Goal: Task Accomplishment & Management: Manage account settings

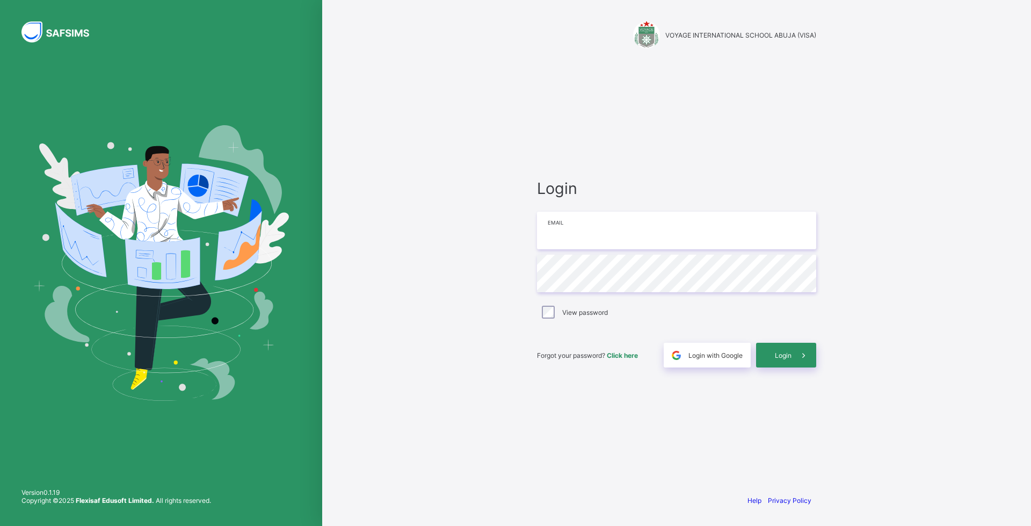
click at [689, 242] on input "email" at bounding box center [676, 231] width 279 height 38
type input "**********"
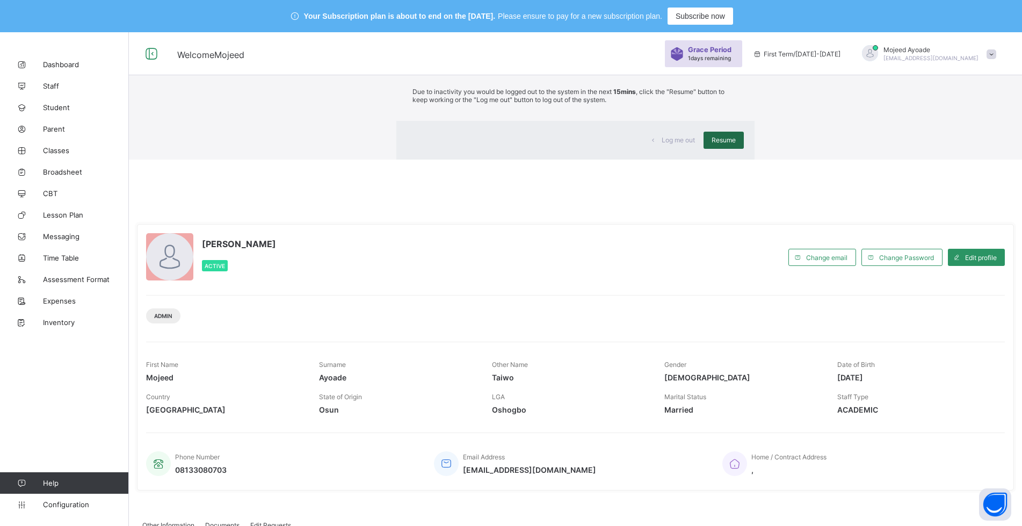
click at [712, 144] on span "Resume" at bounding box center [724, 140] width 24 height 8
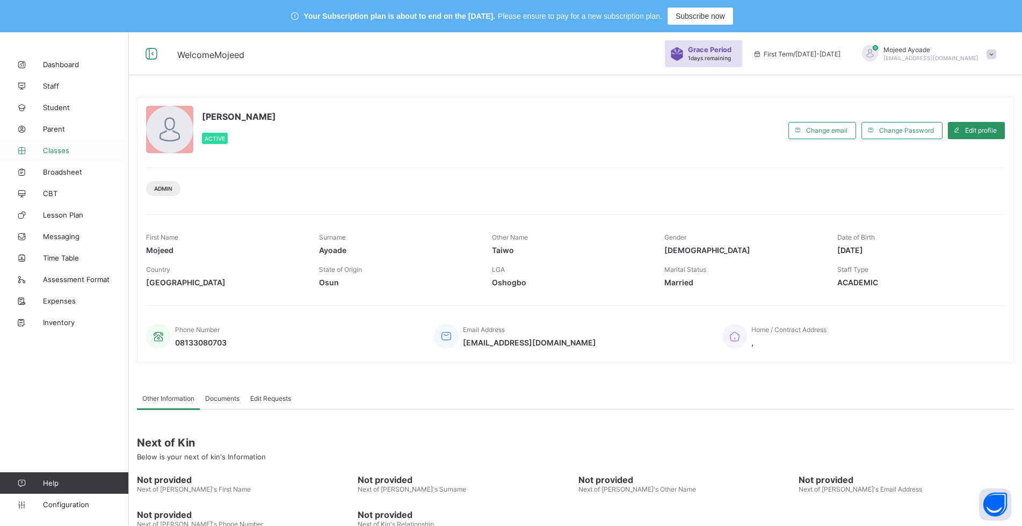
click at [61, 151] on span "Classes" at bounding box center [86, 150] width 86 height 9
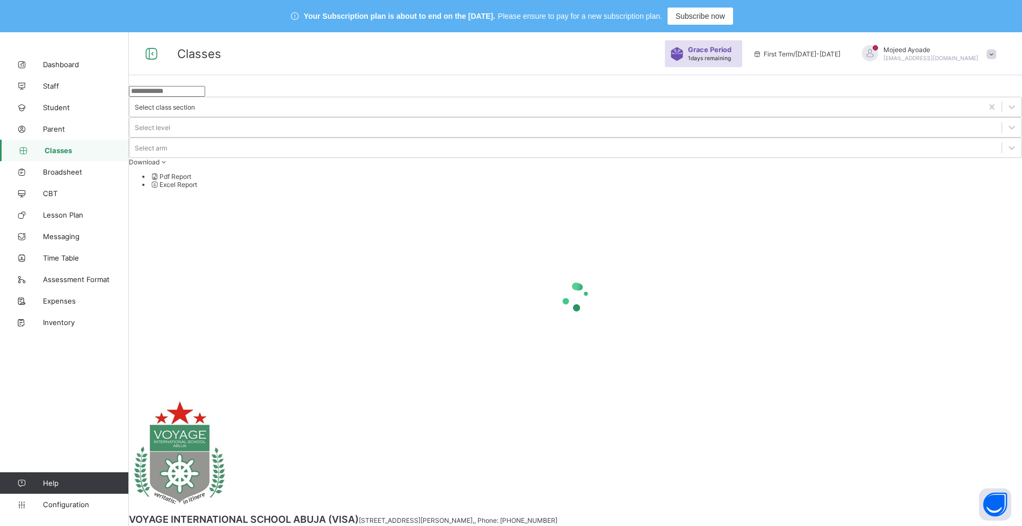
click at [168, 97] on input "text" at bounding box center [167, 91] width 76 height 11
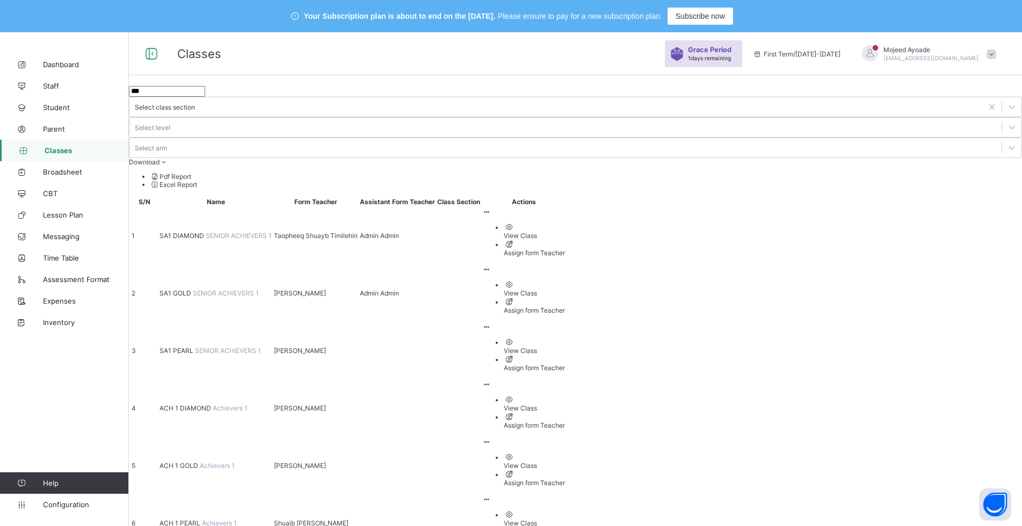
type input "***"
click at [205, 232] on span "SA1 DIAMOND" at bounding box center [183, 236] width 46 height 8
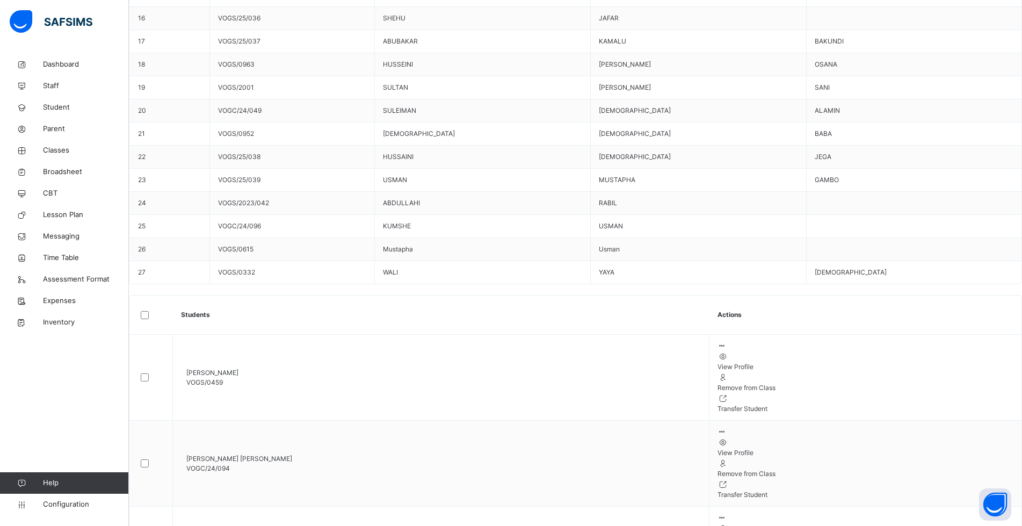
scroll to position [859, 0]
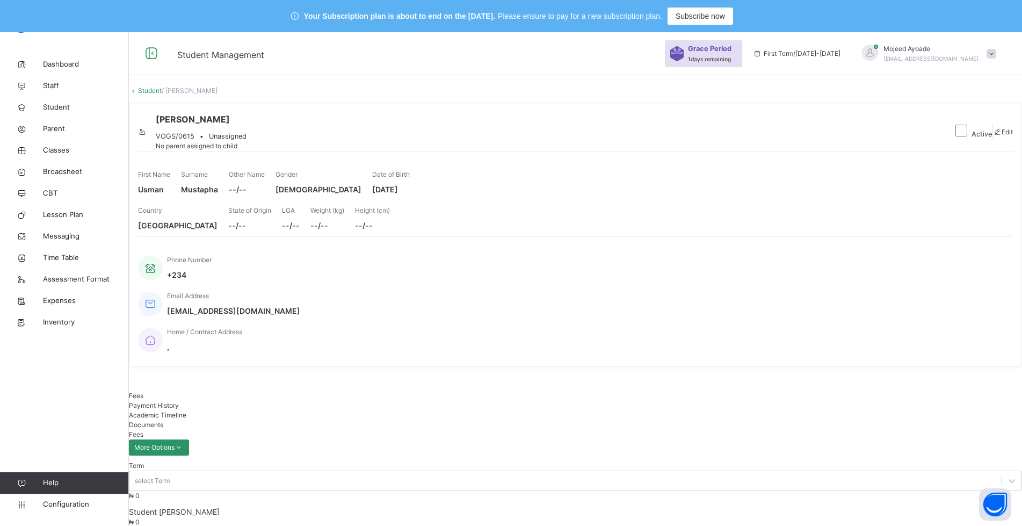
click at [1002, 136] on span "Edit" at bounding box center [1007, 132] width 11 height 8
select select "**"
type input "*"
type input "*******"
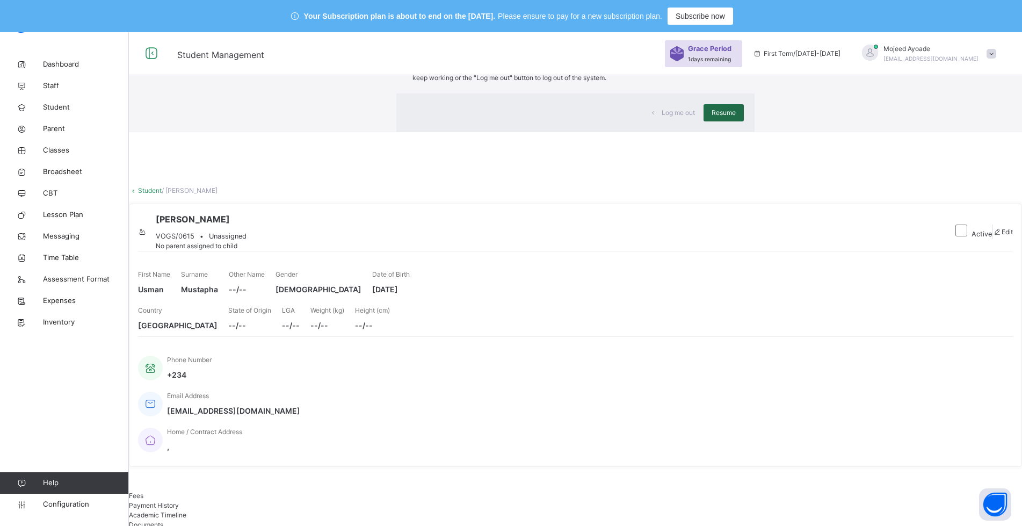
click at [712, 118] on span "Resume" at bounding box center [724, 113] width 24 height 10
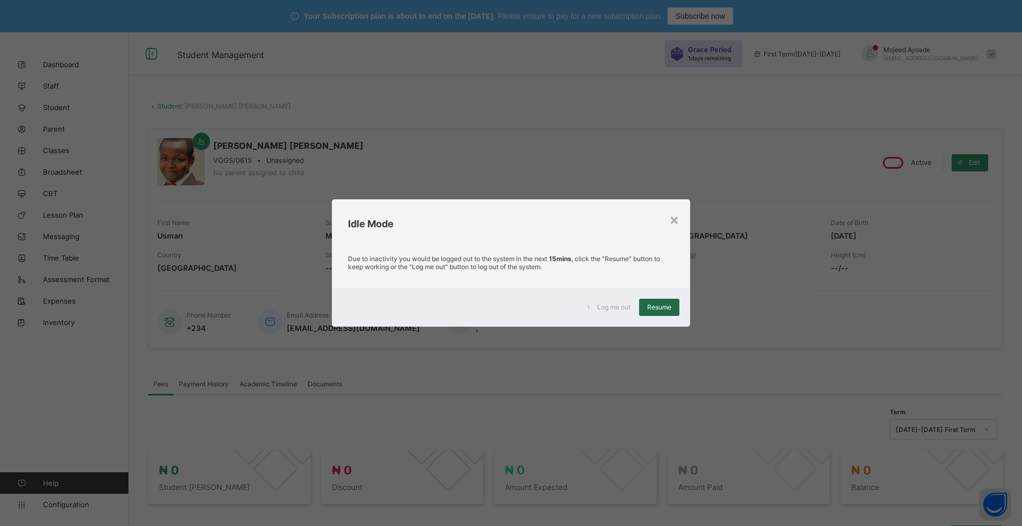
click at [671, 311] on span "Resume" at bounding box center [659, 307] width 24 height 8
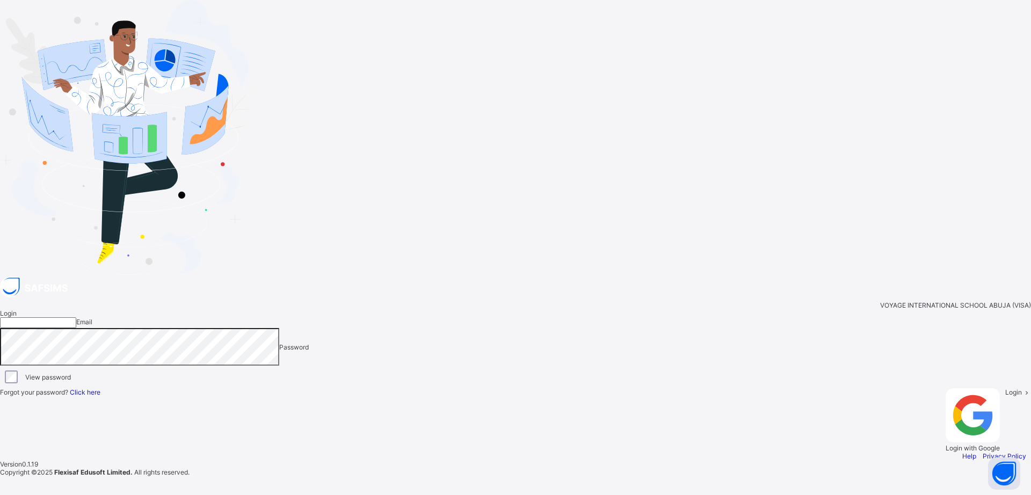
click at [76, 317] on input "email" at bounding box center [38, 322] width 76 height 11
type input "**********"
click at [76, 317] on input "email" at bounding box center [38, 322] width 76 height 11
type input "**********"
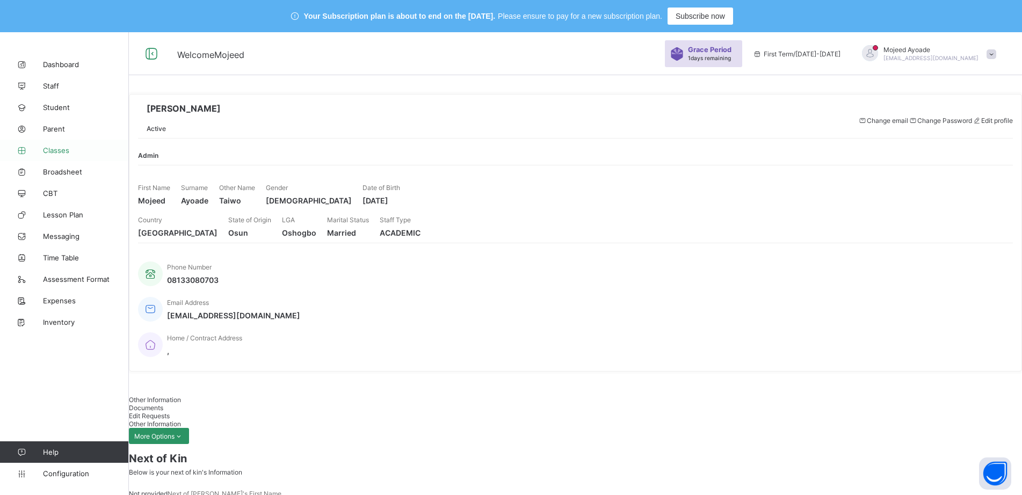
click at [60, 149] on span "Classes" at bounding box center [86, 150] width 86 height 9
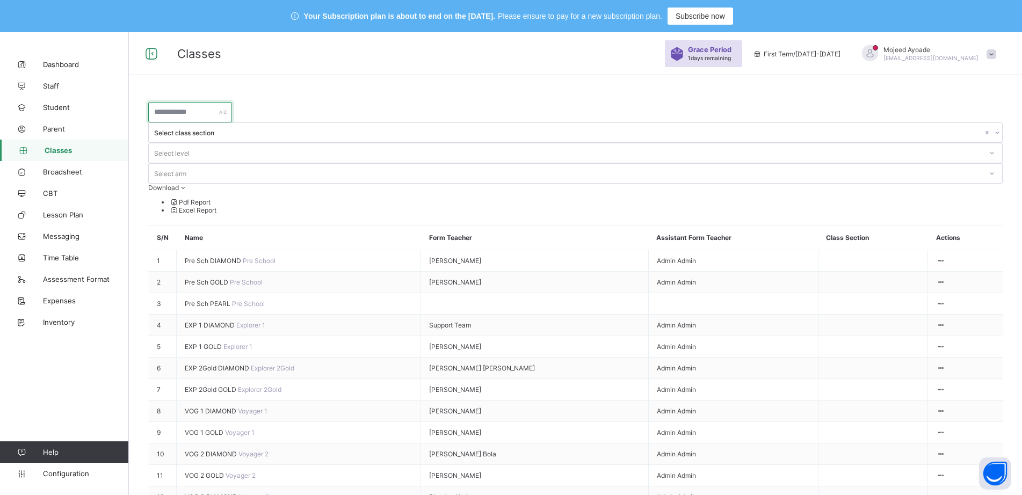
click at [218, 115] on input "text" at bounding box center [190, 112] width 84 height 20
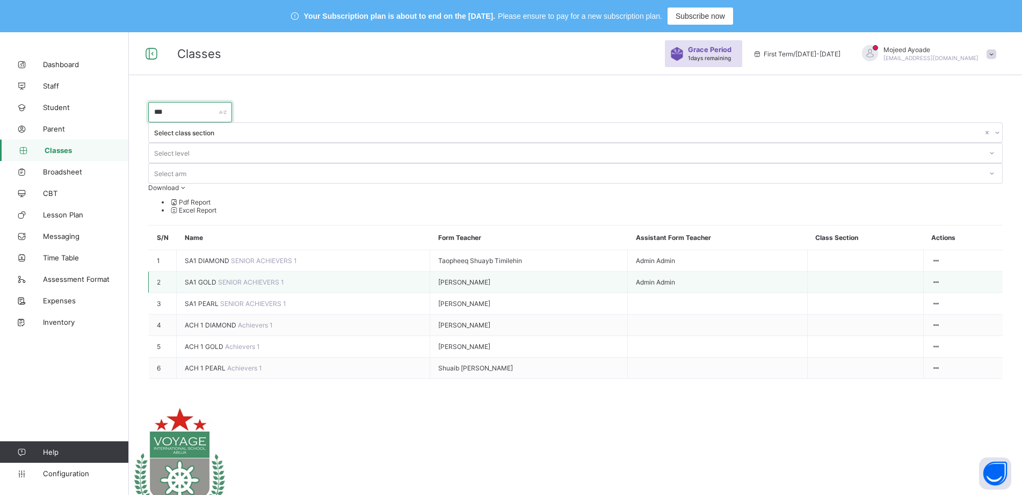
type input "***"
click at [198, 278] on span "SA1 GOLD" at bounding box center [201, 282] width 33 height 8
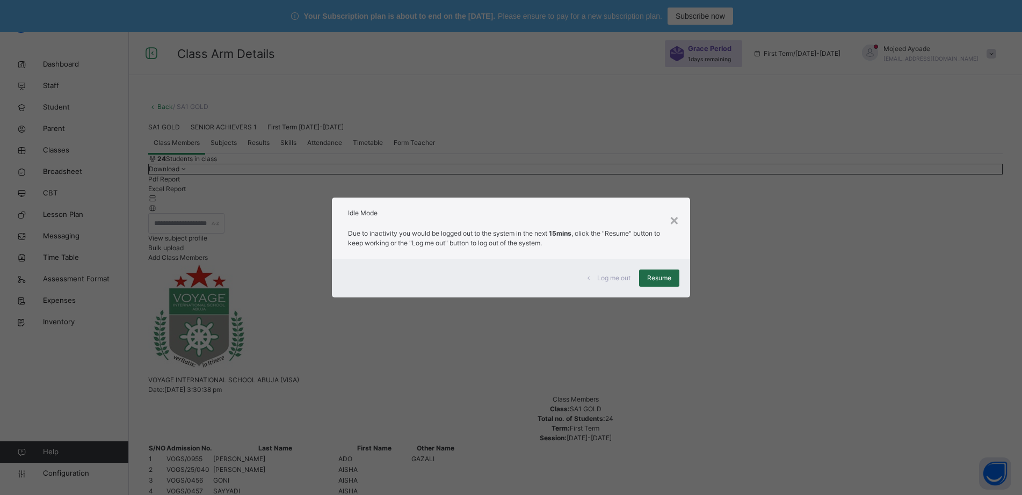
click at [654, 278] on span "Resume" at bounding box center [659, 278] width 24 height 10
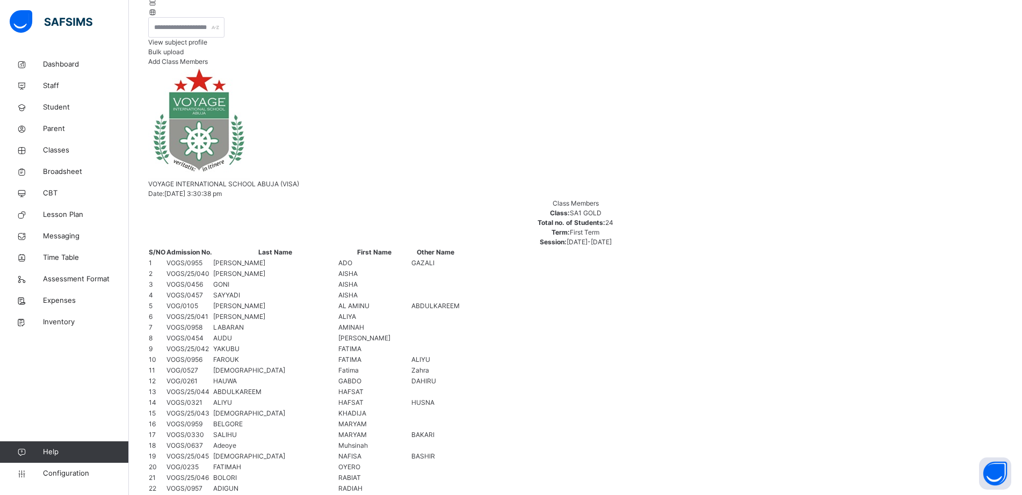
scroll to position [113, 0]
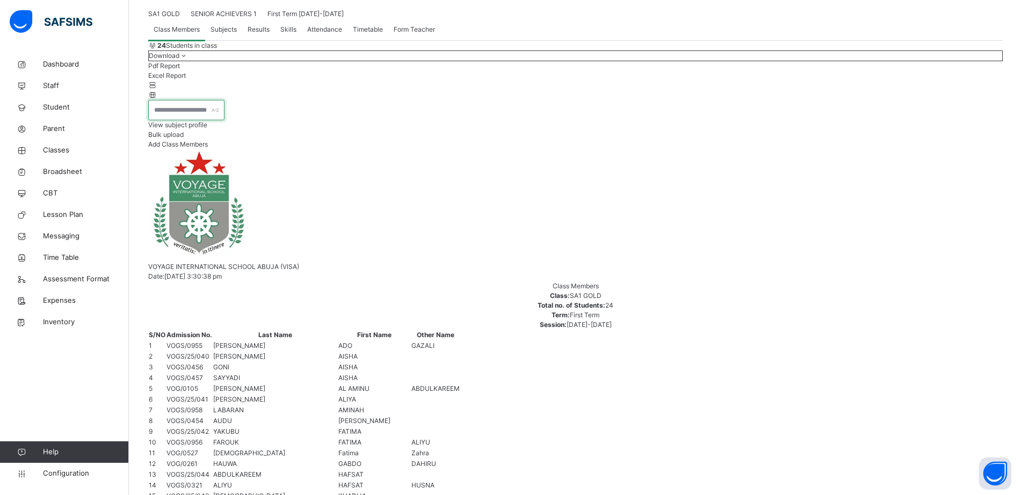
click at [225, 120] on input "text" at bounding box center [186, 110] width 76 height 20
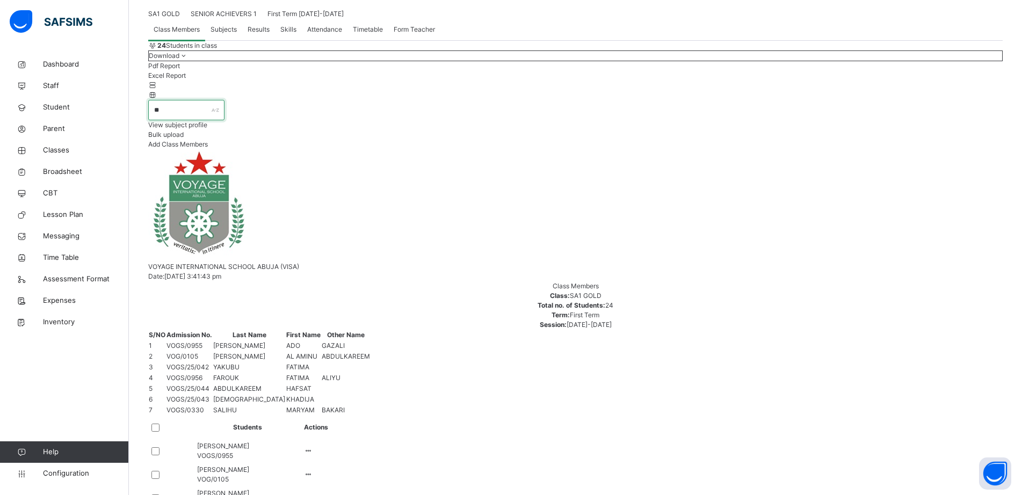
scroll to position [32, 0]
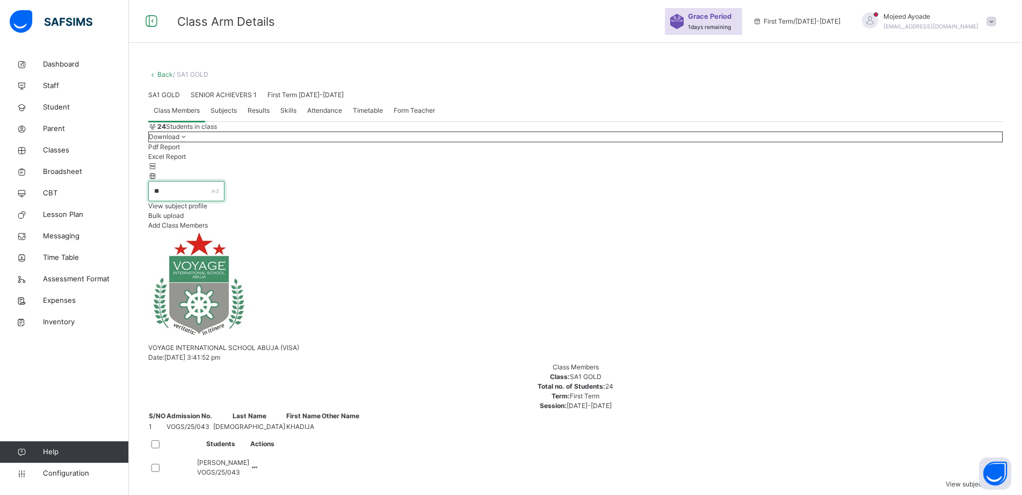
type input "*"
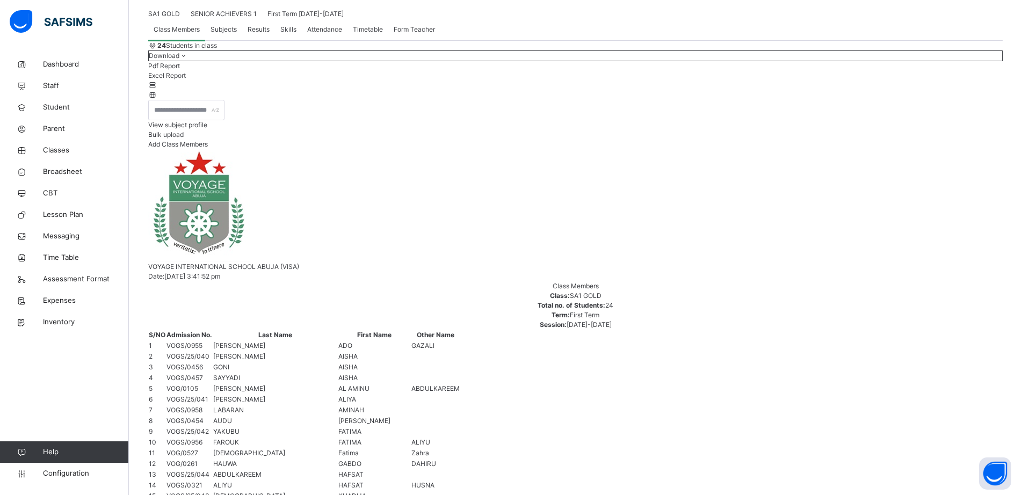
click at [208, 148] on span "Add Class Members" at bounding box center [178, 144] width 60 height 8
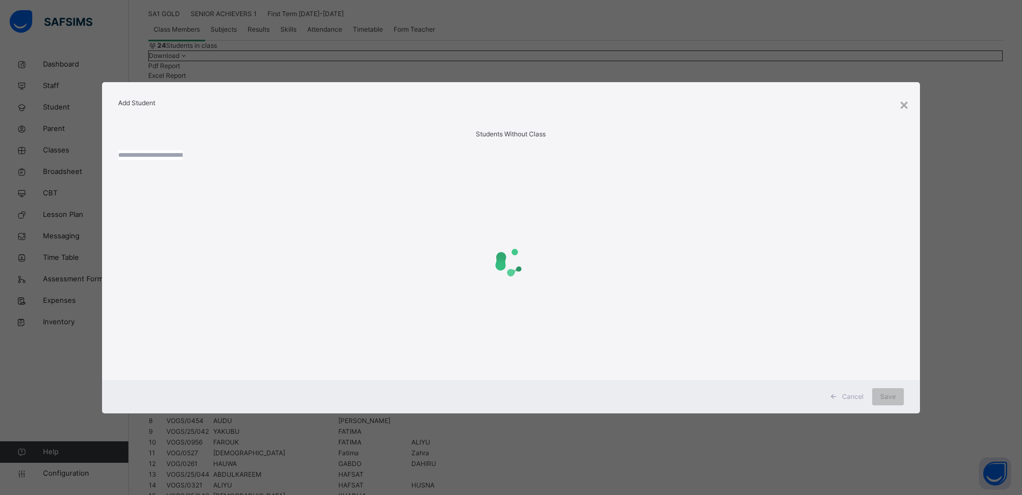
click at [183, 159] on input "text" at bounding box center [150, 155] width 64 height 10
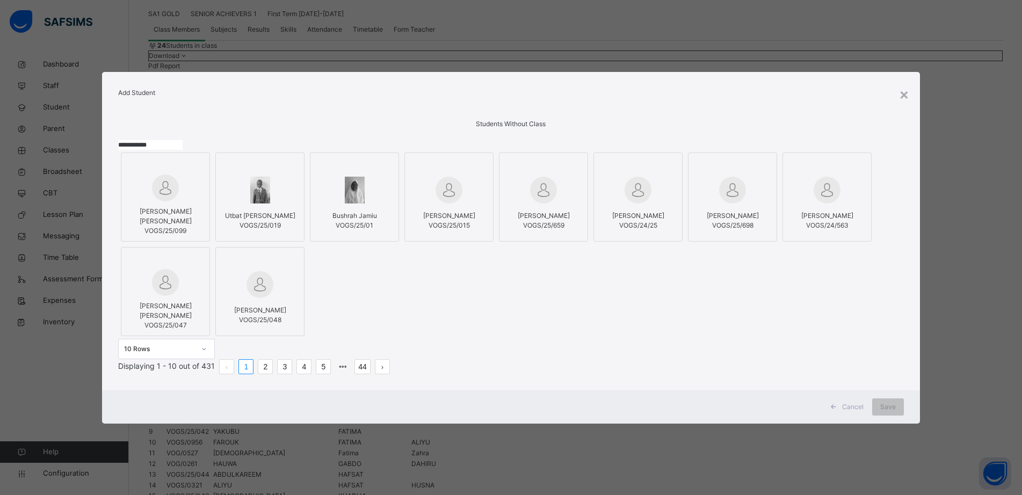
type input "**********"
click at [181, 191] on div at bounding box center [165, 188] width 77 height 27
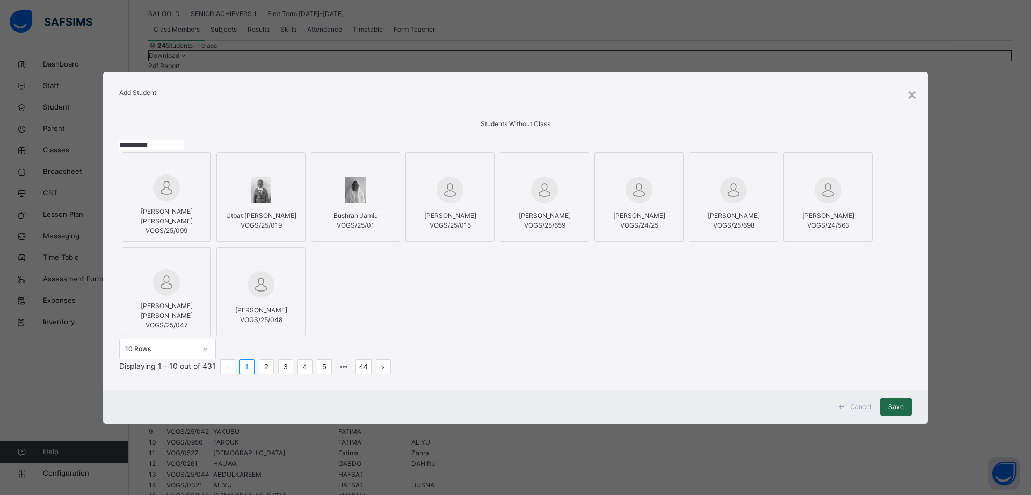
click at [891, 412] on span "Save" at bounding box center [896, 407] width 16 height 10
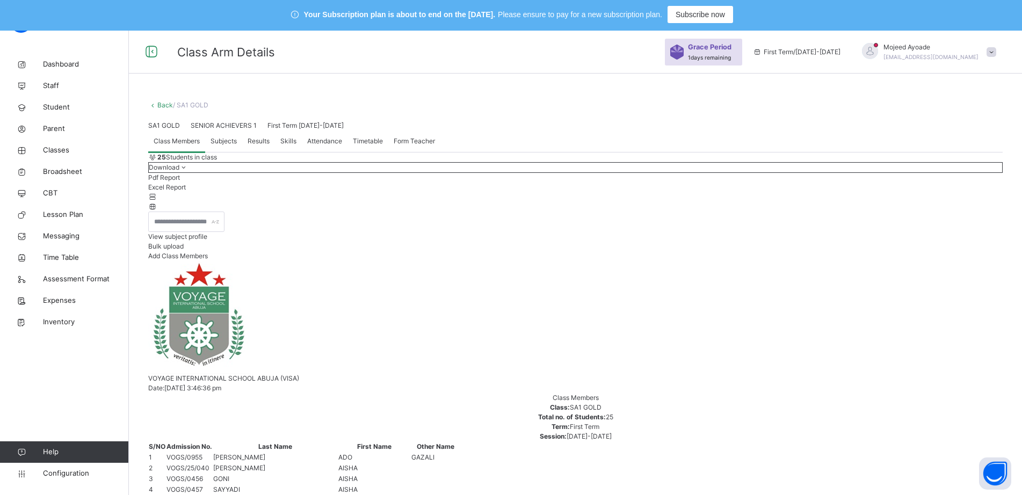
scroll to position [0, 0]
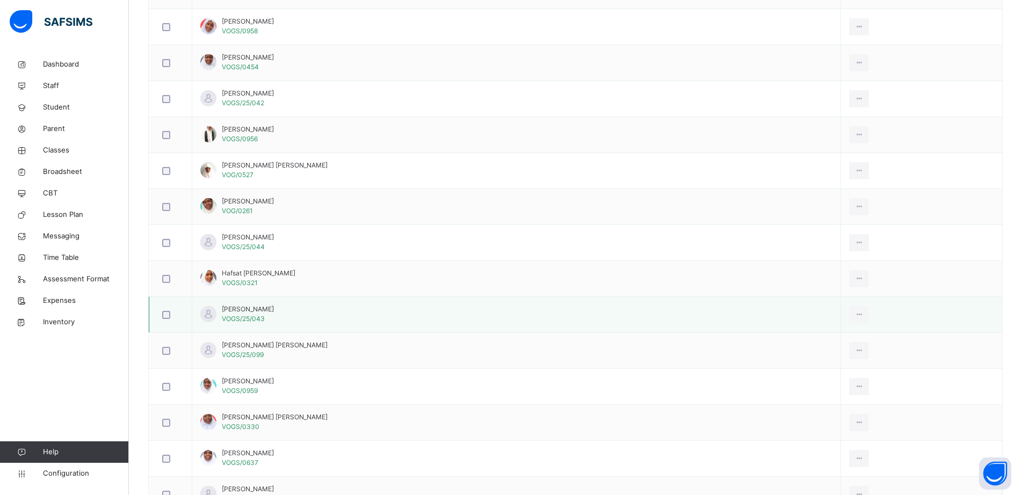
scroll to position [591, 0]
click at [806, 340] on div "View Profile" at bounding box center [835, 339] width 58 height 11
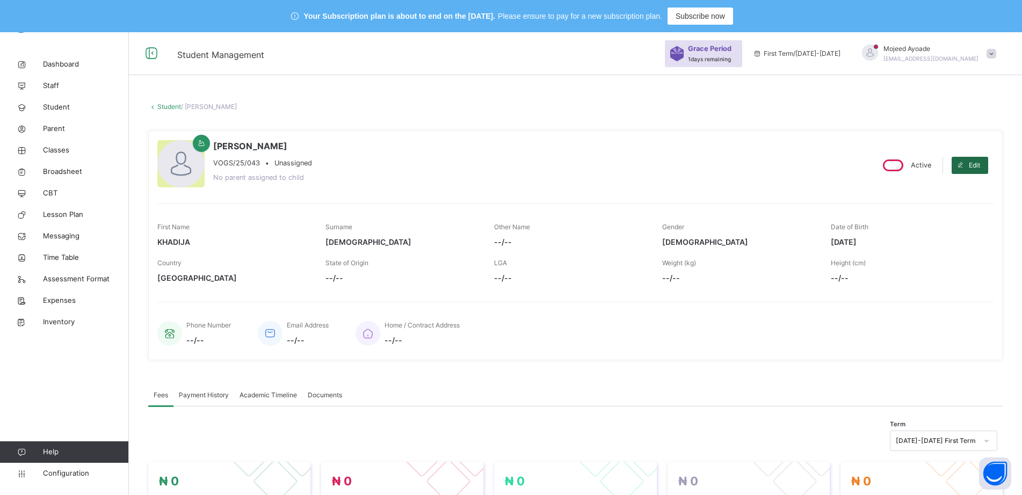
click at [969, 163] on span at bounding box center [960, 165] width 17 height 17
select select "**"
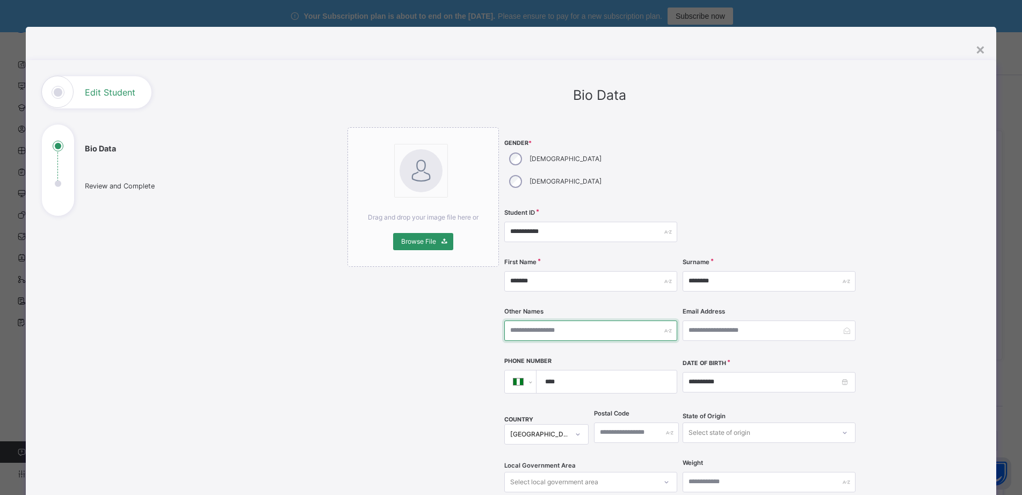
click at [561, 321] on input "text" at bounding box center [590, 331] width 173 height 20
type input "*"
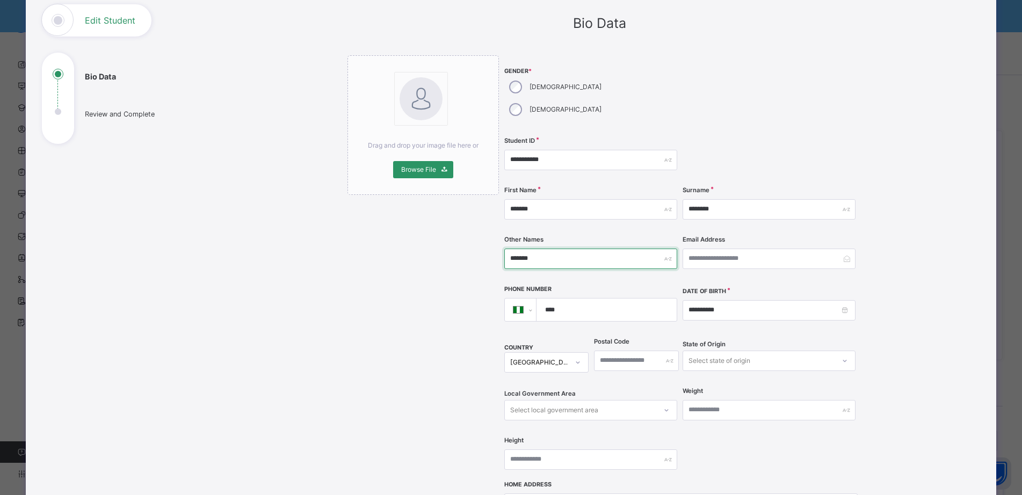
scroll to position [322, 0]
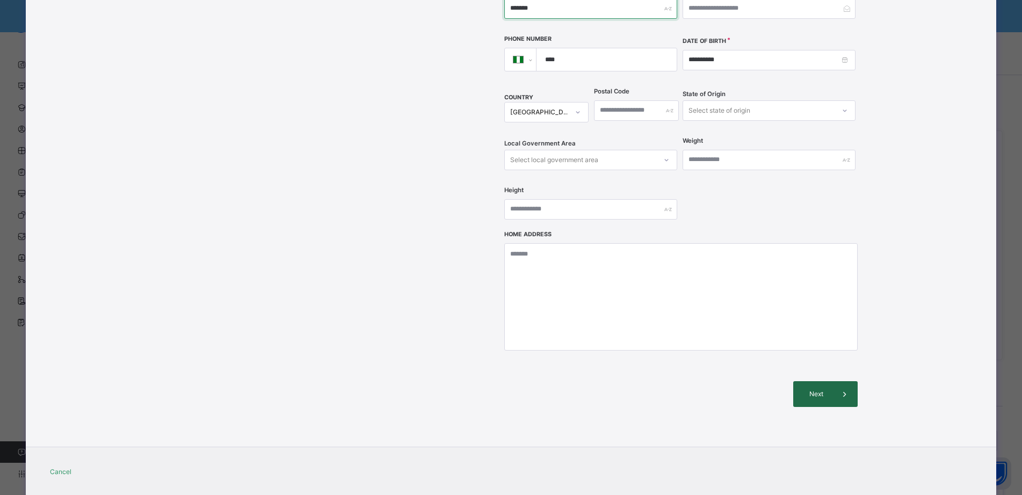
type input "*******"
click at [812, 389] on span "Next" at bounding box center [816, 394] width 31 height 10
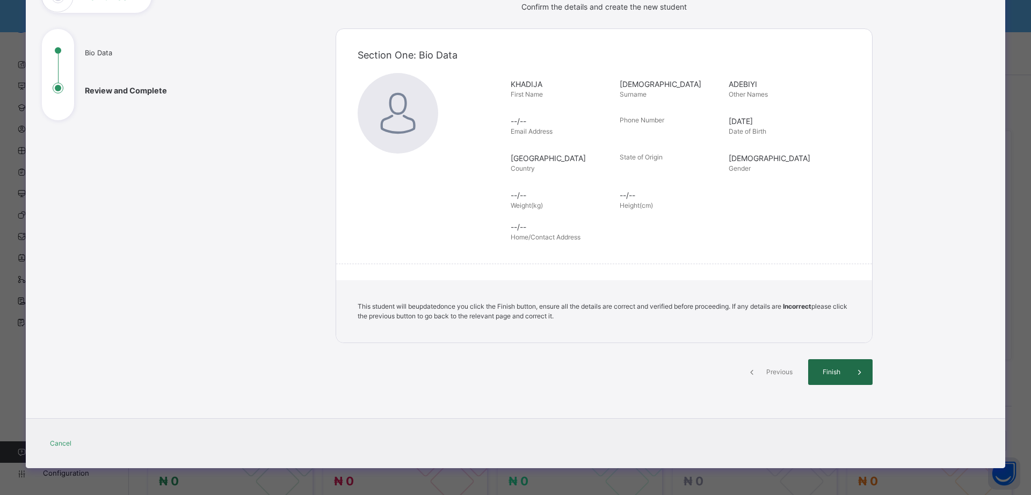
click at [821, 367] on span "Finish" at bounding box center [831, 372] width 31 height 10
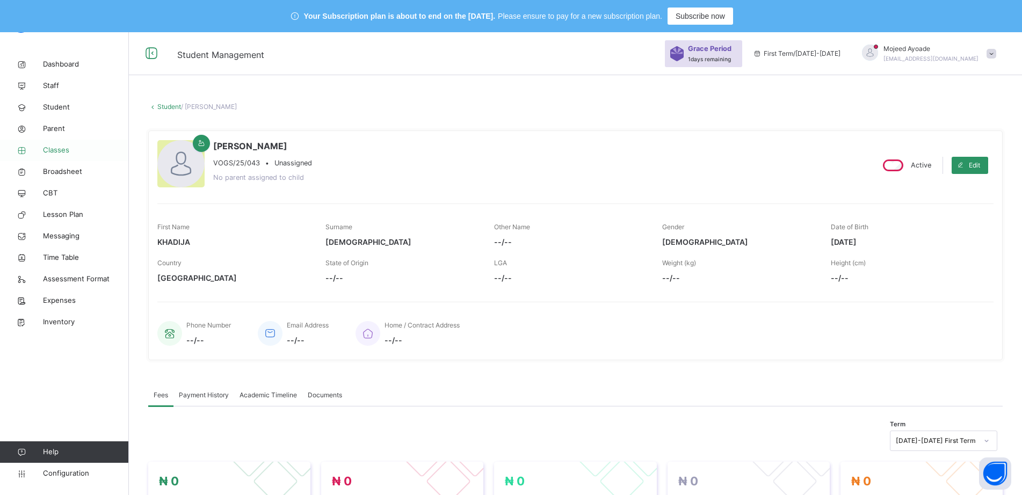
click at [68, 147] on span "Classes" at bounding box center [86, 150] width 86 height 11
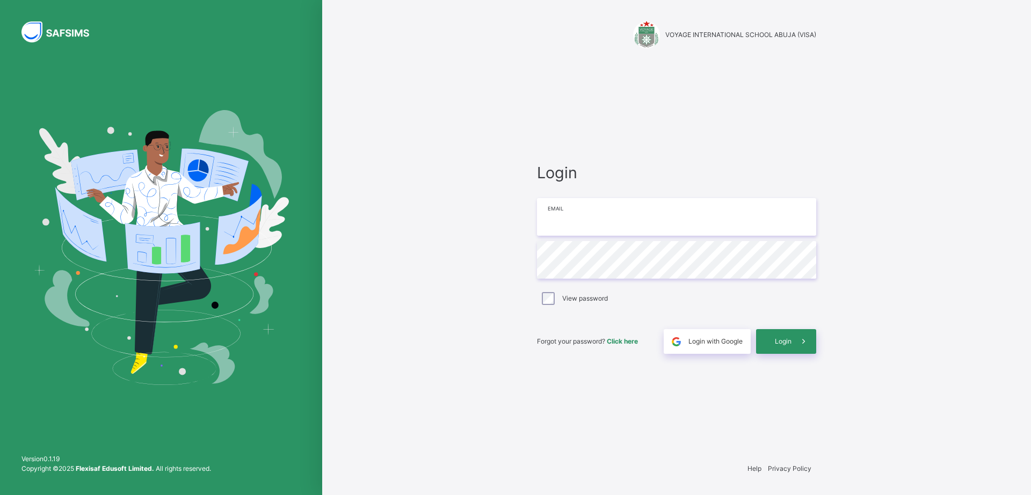
click at [544, 222] on input "email" at bounding box center [676, 217] width 279 height 38
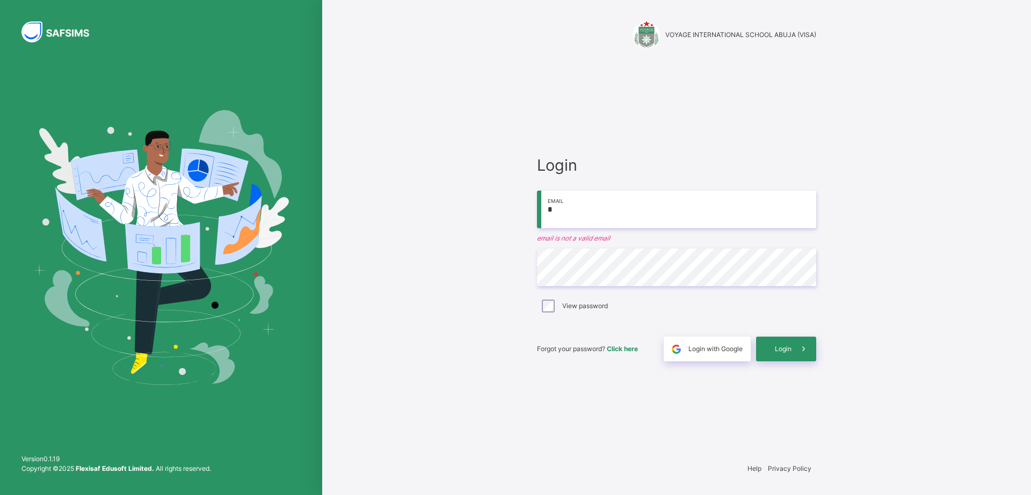
type input "**********"
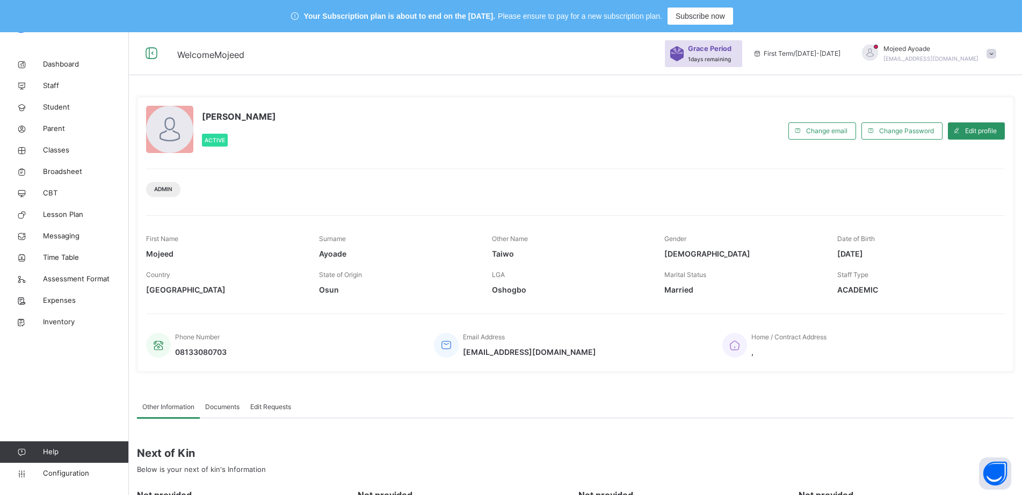
click at [979, 50] on span "[PERSON_NAME]" at bounding box center [931, 49] width 95 height 10
click at [970, 163] on span "Logout" at bounding box center [961, 165] width 71 height 15
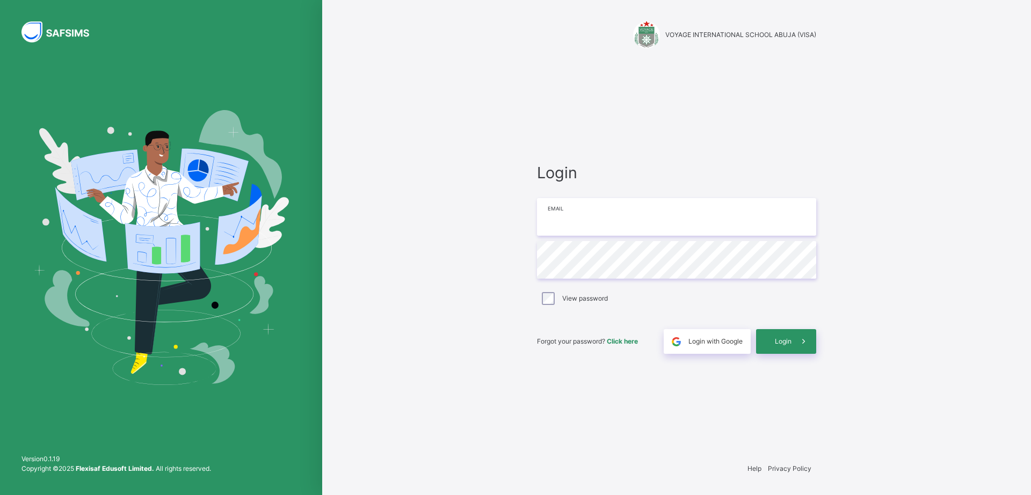
click at [637, 218] on input "email" at bounding box center [676, 217] width 279 height 38
type input "**********"
drag, startPoint x: 795, startPoint y: 343, endPoint x: 790, endPoint y: 339, distance: 6.6
click at [792, 342] on span at bounding box center [804, 341] width 25 height 25
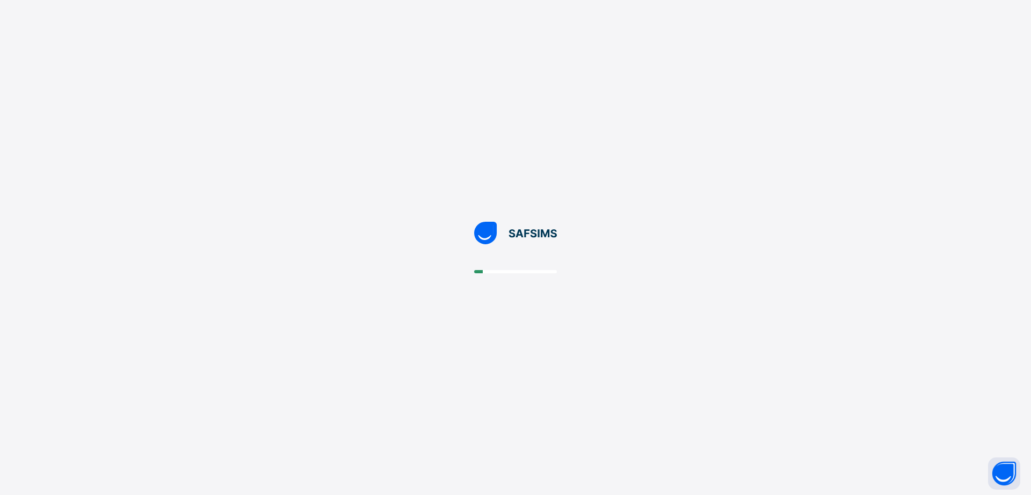
click at [552, 300] on div at bounding box center [515, 247] width 1031 height 495
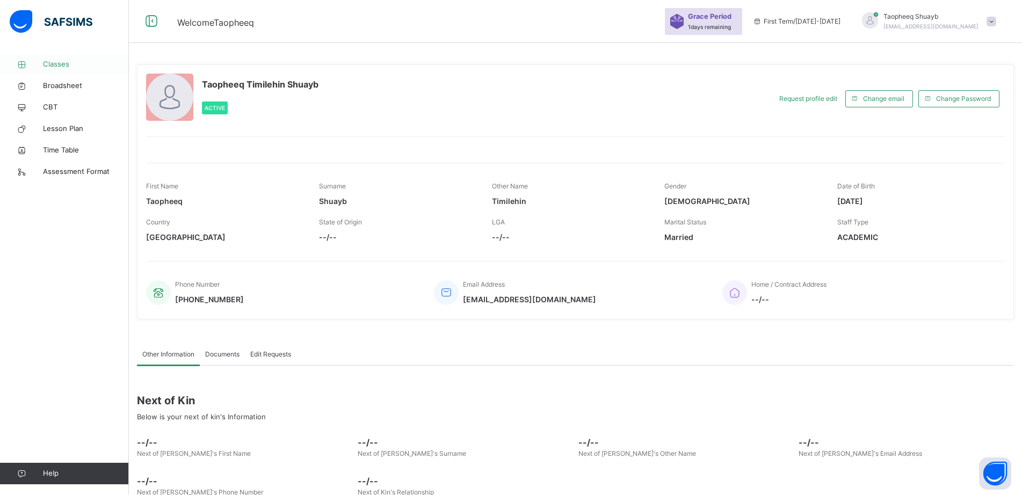
click at [56, 64] on span "Classes" at bounding box center [86, 64] width 86 height 11
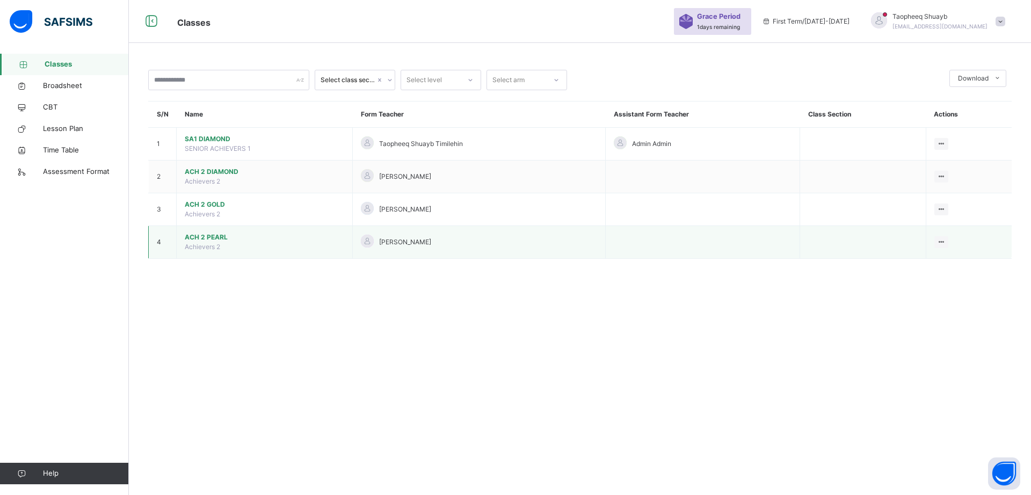
click at [211, 238] on span "ACH 2 PEARL" at bounding box center [265, 238] width 160 height 10
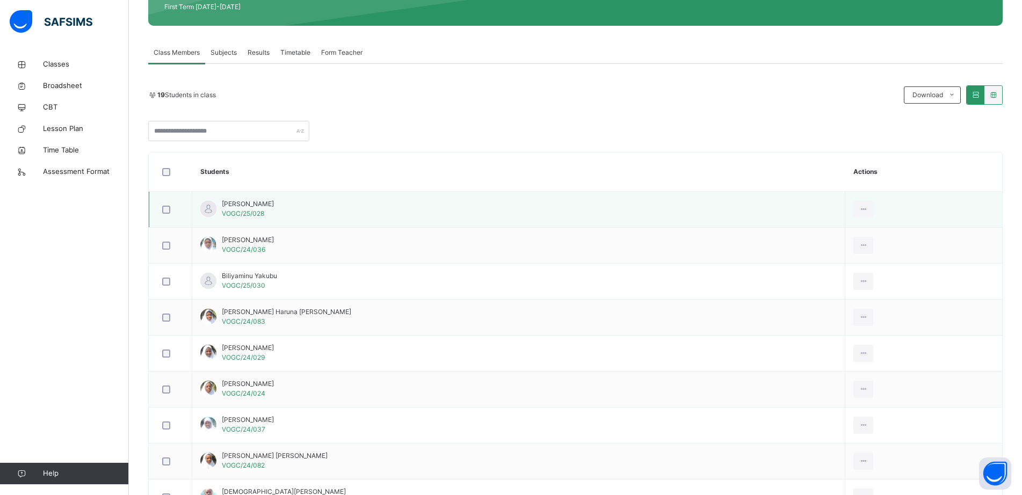
scroll to position [161, 0]
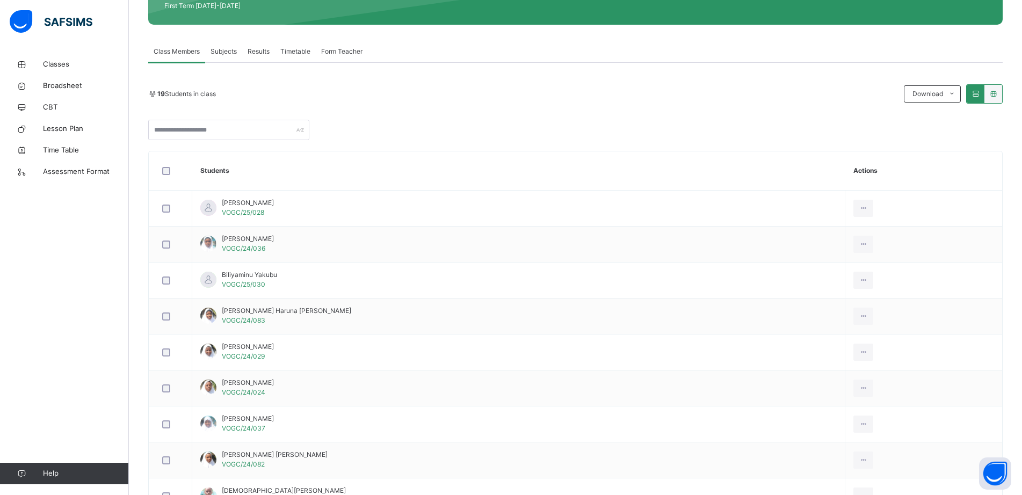
click at [228, 52] on span "Subjects" at bounding box center [224, 52] width 26 height 10
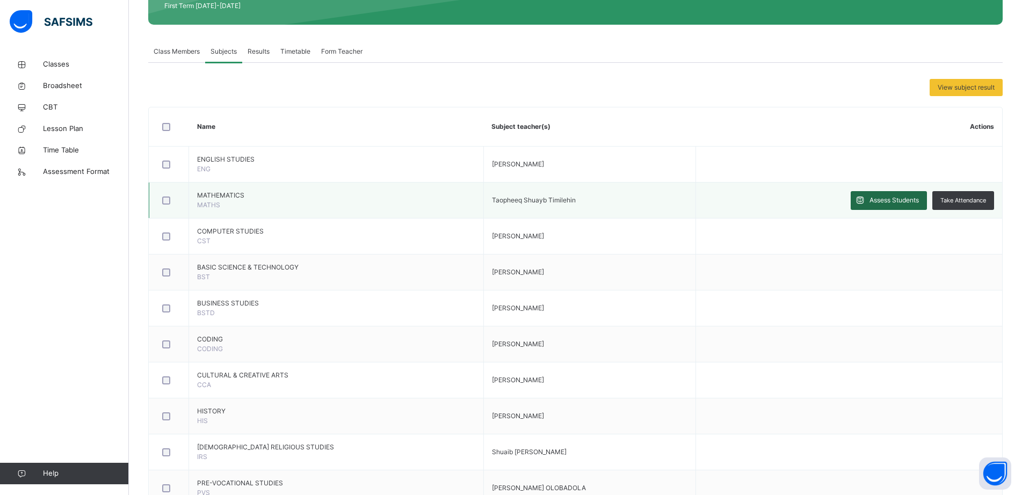
click at [901, 202] on span "Assess Students" at bounding box center [894, 201] width 49 height 10
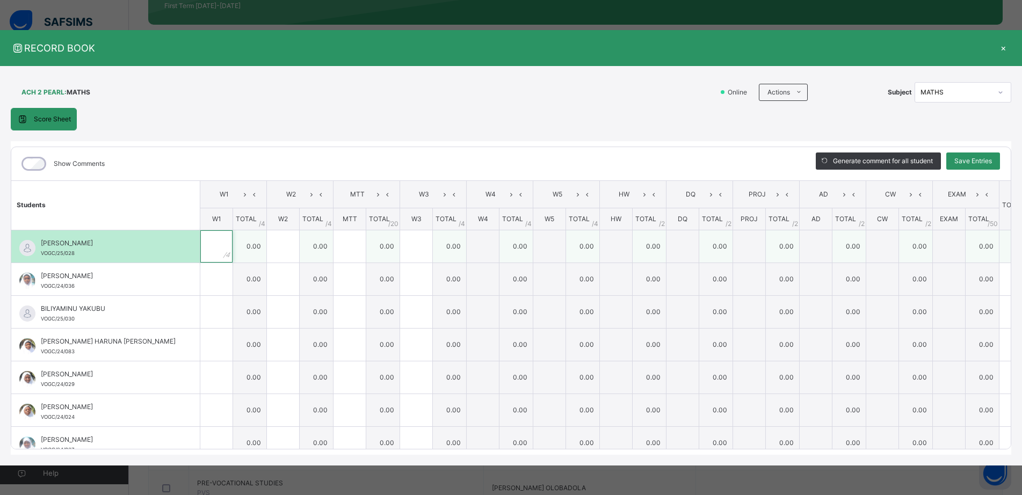
click at [205, 242] on div at bounding box center [216, 246] width 32 height 32
type input "*"
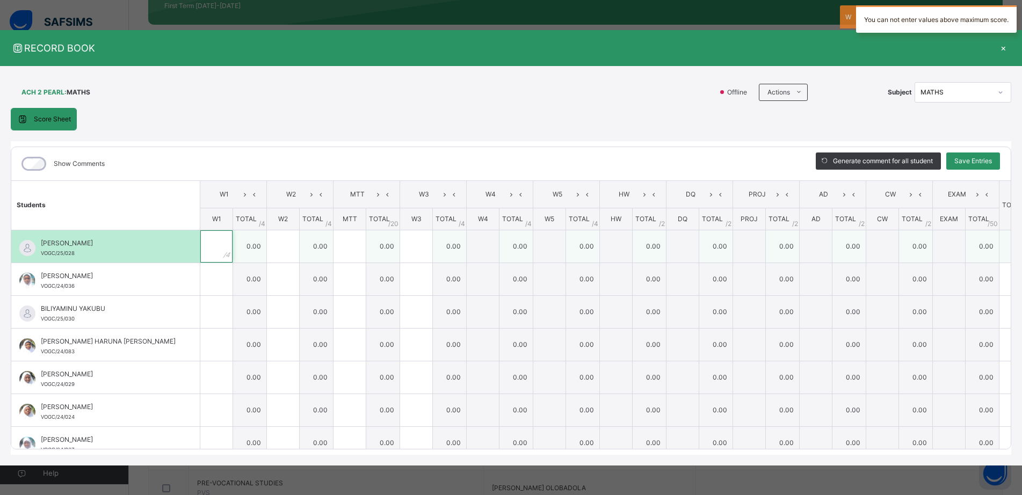
type input "*"
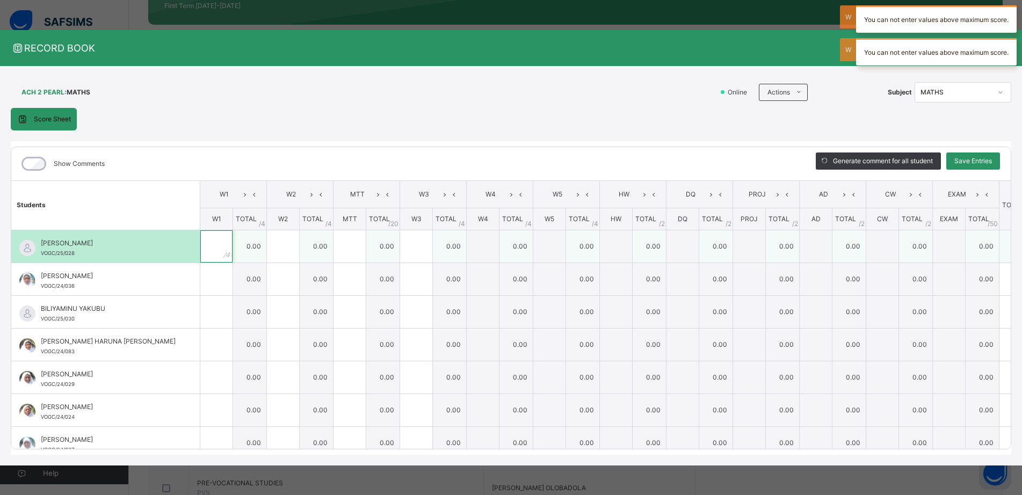
type input "*"
click at [200, 243] on div at bounding box center [216, 246] width 32 height 32
click at [200, 242] on input "text" at bounding box center [216, 246] width 32 height 32
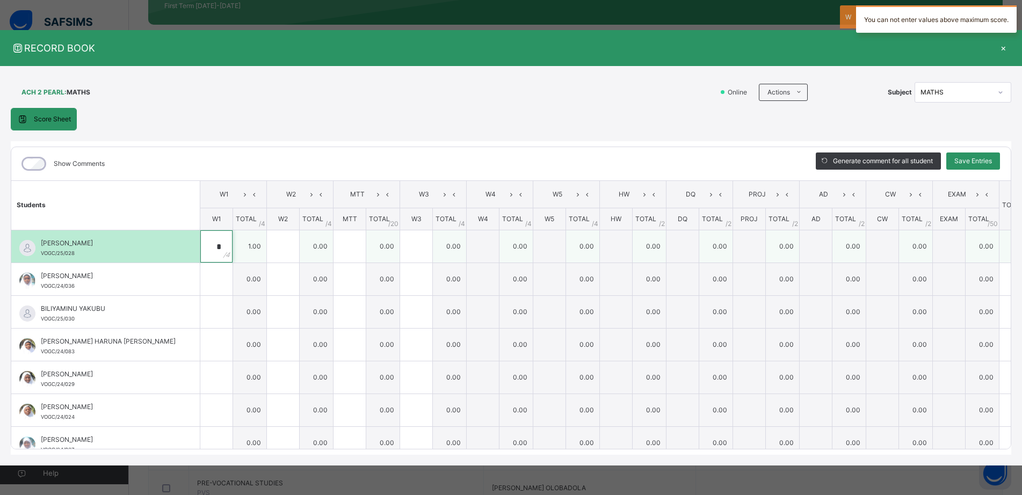
type input "*"
click at [267, 236] on input "text" at bounding box center [283, 246] width 32 height 32
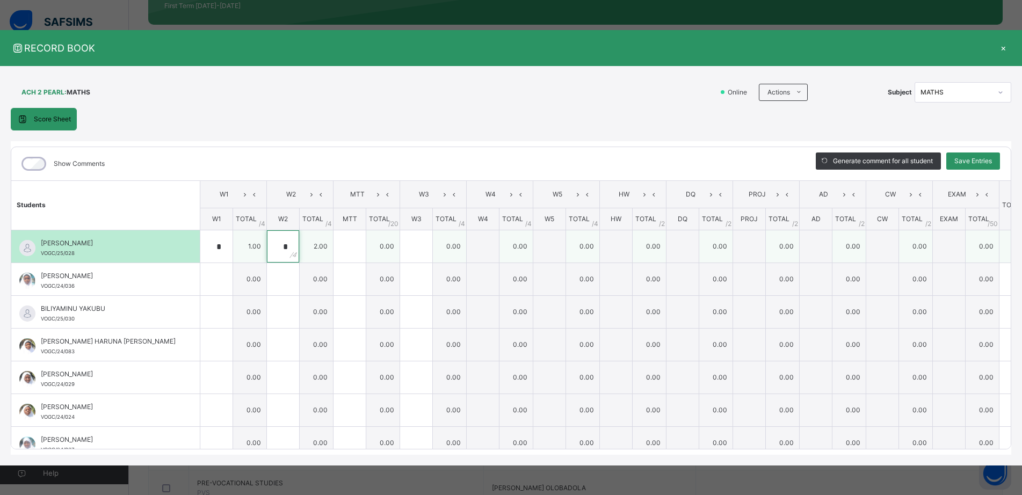
type input "*"
click at [334, 240] on input "text" at bounding box center [350, 246] width 32 height 32
type input "*"
click at [400, 244] on input "text" at bounding box center [416, 246] width 32 height 32
type input "*"
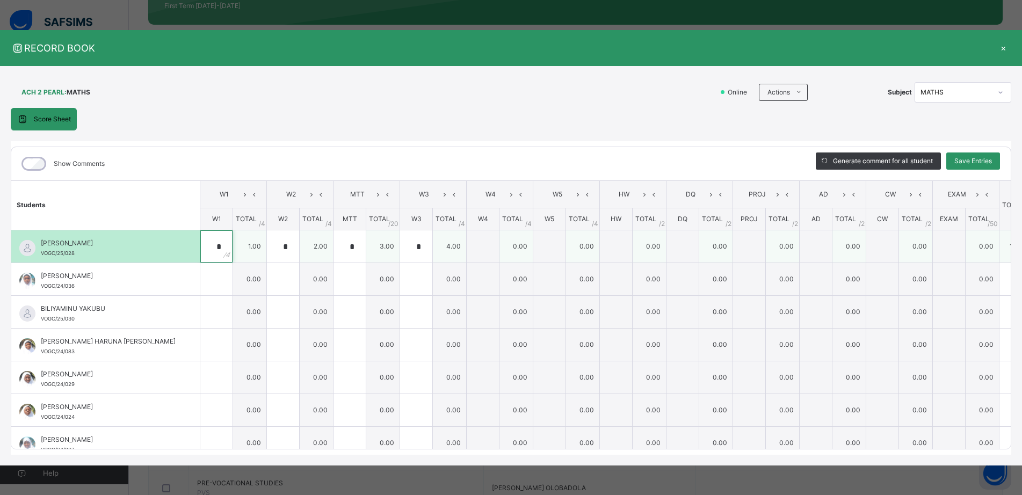
click at [206, 245] on div "*" at bounding box center [216, 246] width 32 height 32
click at [405, 244] on div "*" at bounding box center [416, 246] width 32 height 32
click at [336, 243] on div "*" at bounding box center [350, 246] width 32 height 32
click at [274, 243] on div "*" at bounding box center [283, 246] width 32 height 32
click at [204, 241] on div at bounding box center [216, 246] width 32 height 32
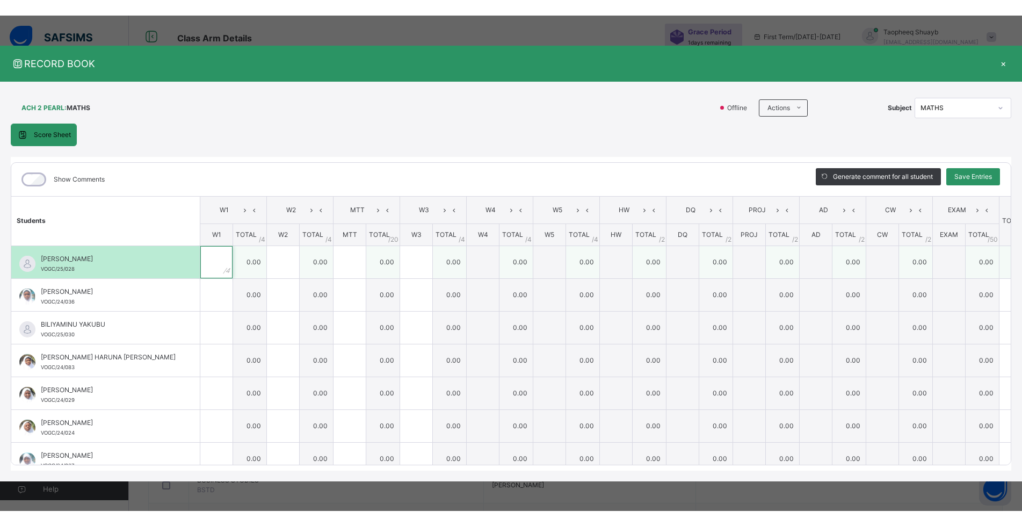
scroll to position [0, 0]
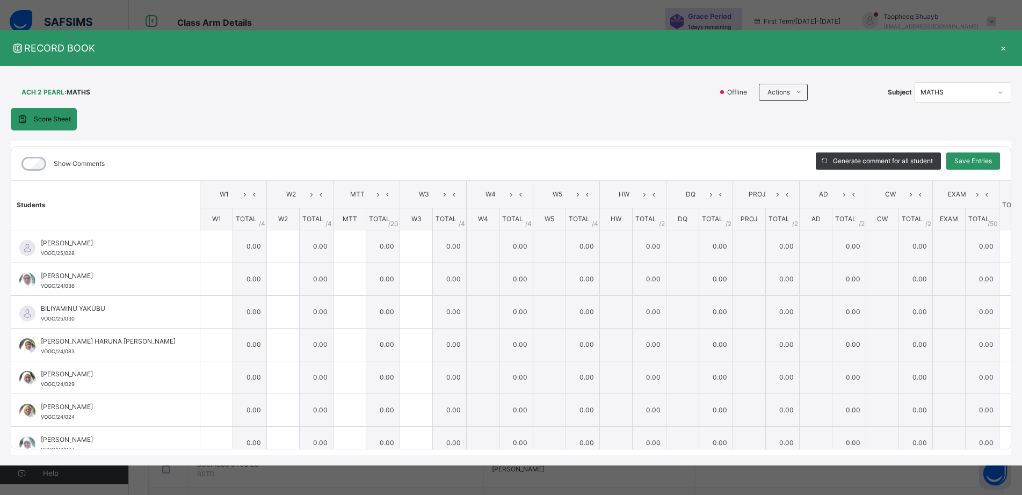
click at [1011, 46] on div "×" at bounding box center [1003, 48] width 16 height 15
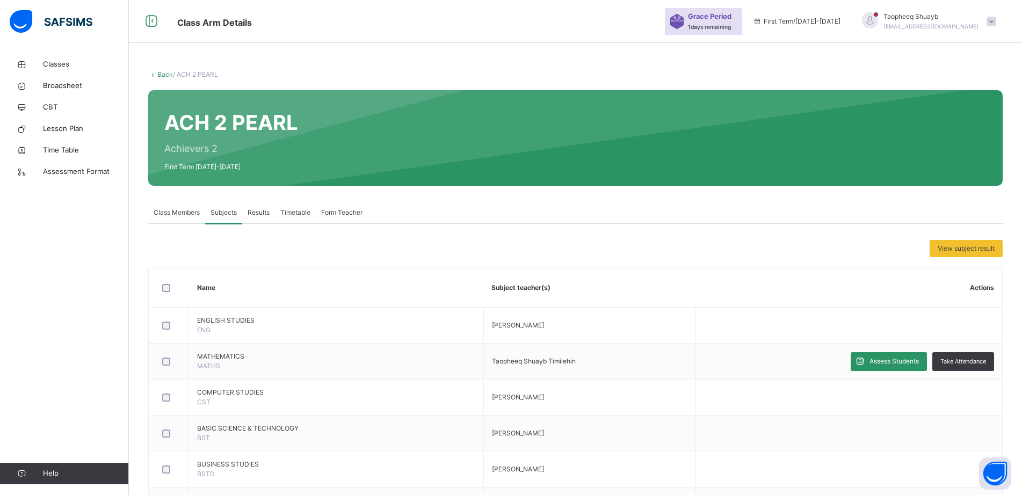
click at [996, 23] on span at bounding box center [992, 22] width 10 height 10
click at [970, 111] on span "Logout" at bounding box center [961, 113] width 71 height 15
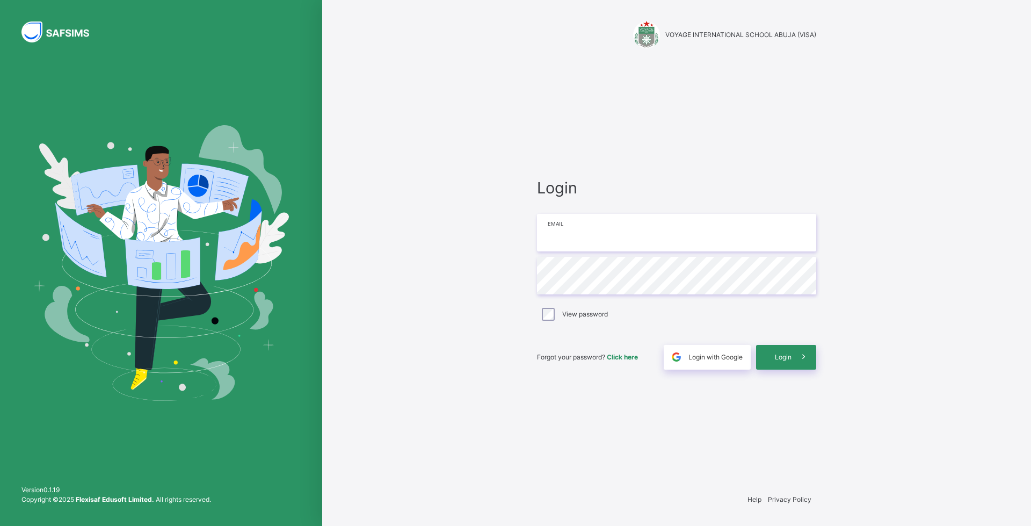
click at [558, 225] on input "email" at bounding box center [676, 233] width 279 height 38
type input "**********"
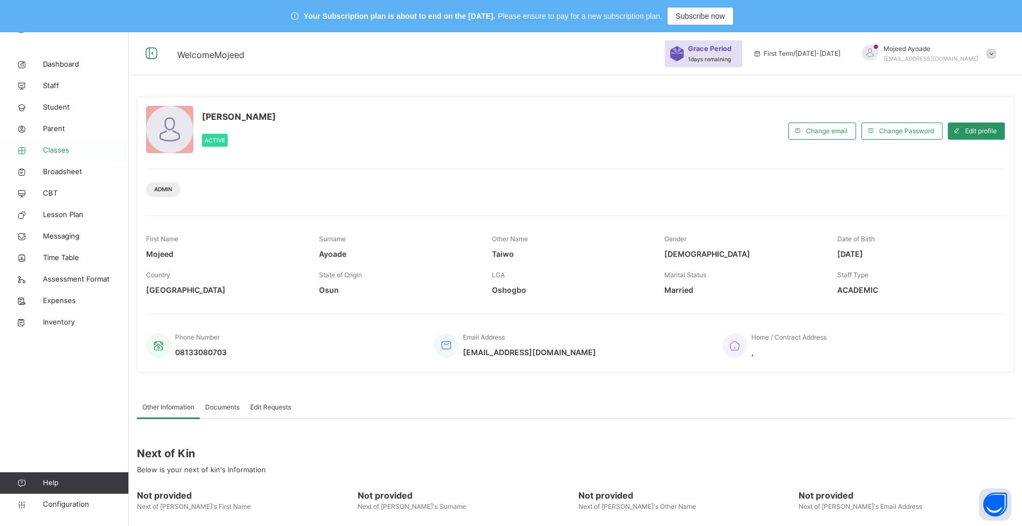
click at [62, 144] on link "Classes" at bounding box center [64, 150] width 129 height 21
